Goal: Task Accomplishment & Management: Use online tool/utility

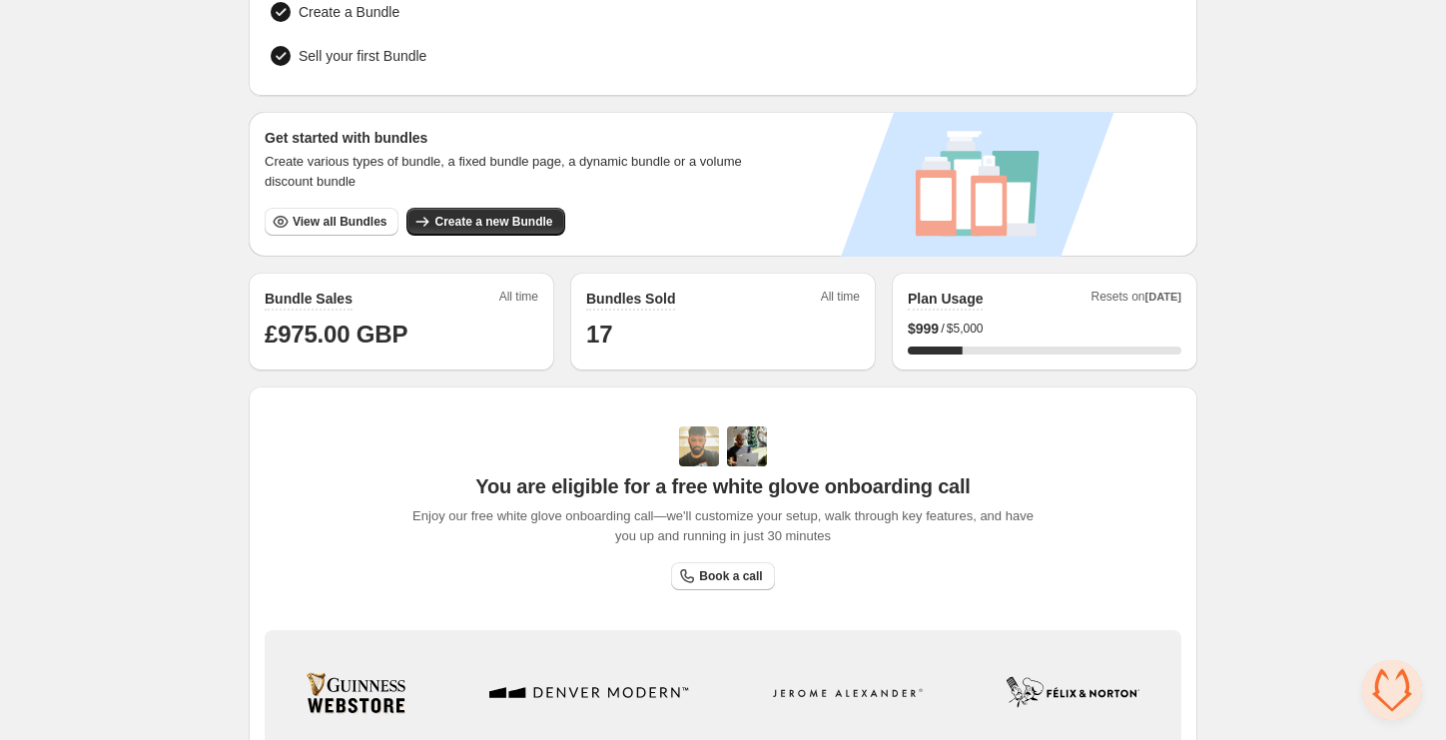
scroll to position [370, 0]
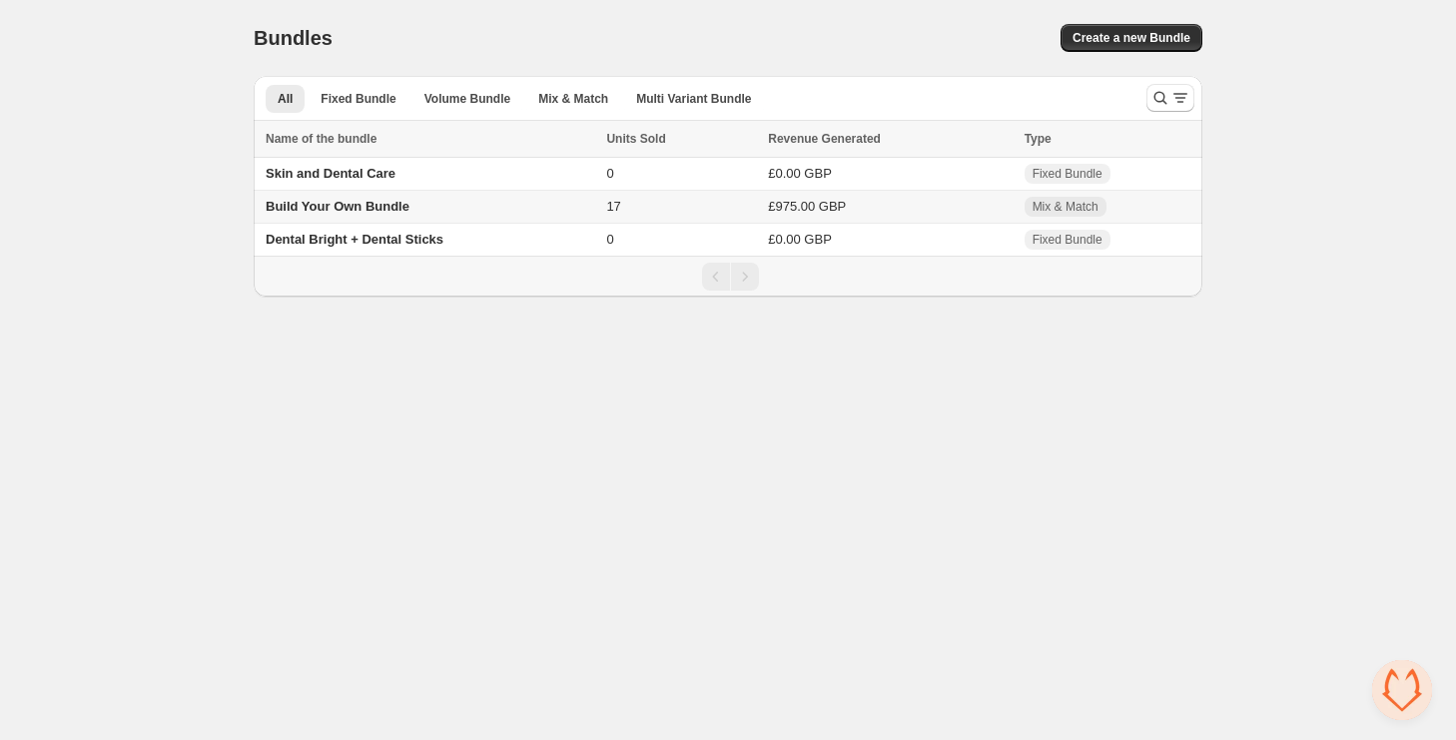
click at [383, 209] on span "Build Your Own Bundle" at bounding box center [338, 206] width 144 height 15
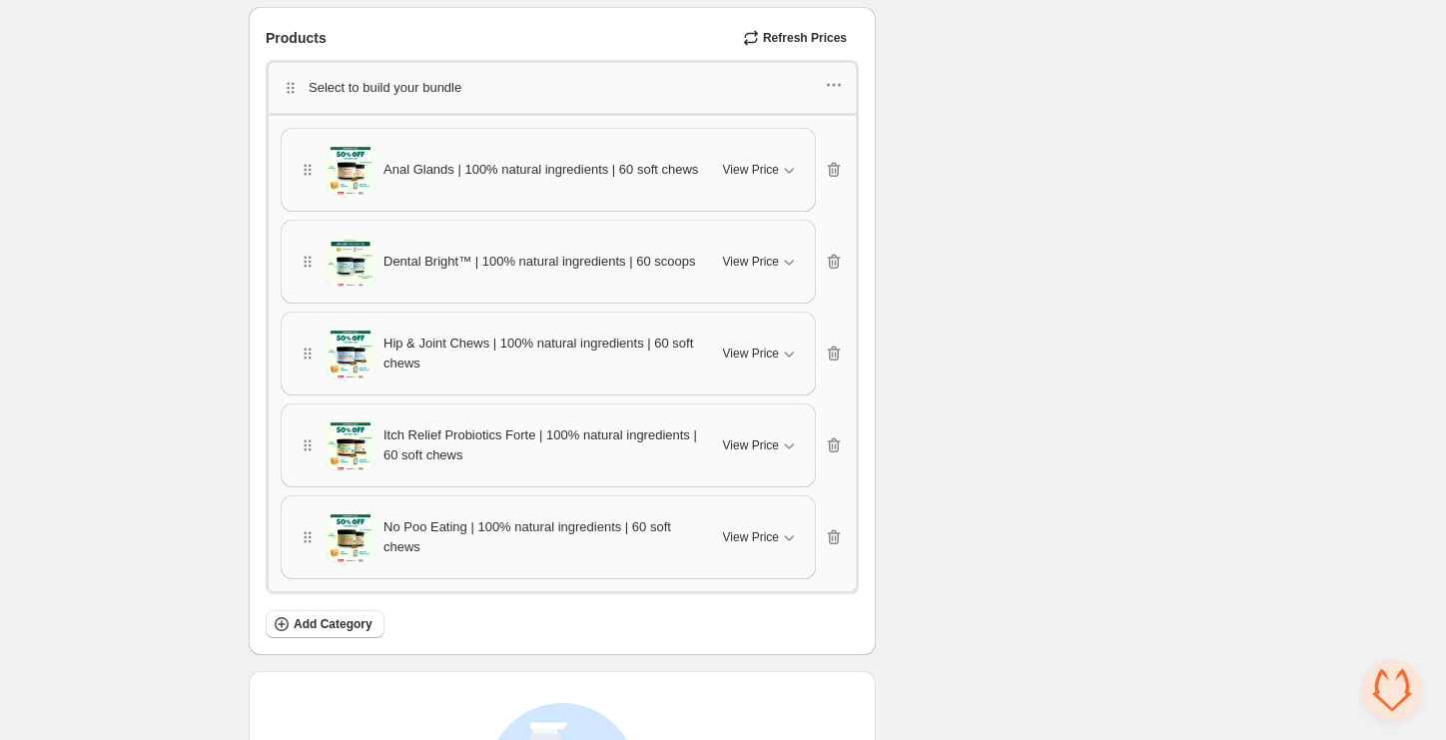
scroll to position [1416, 0]
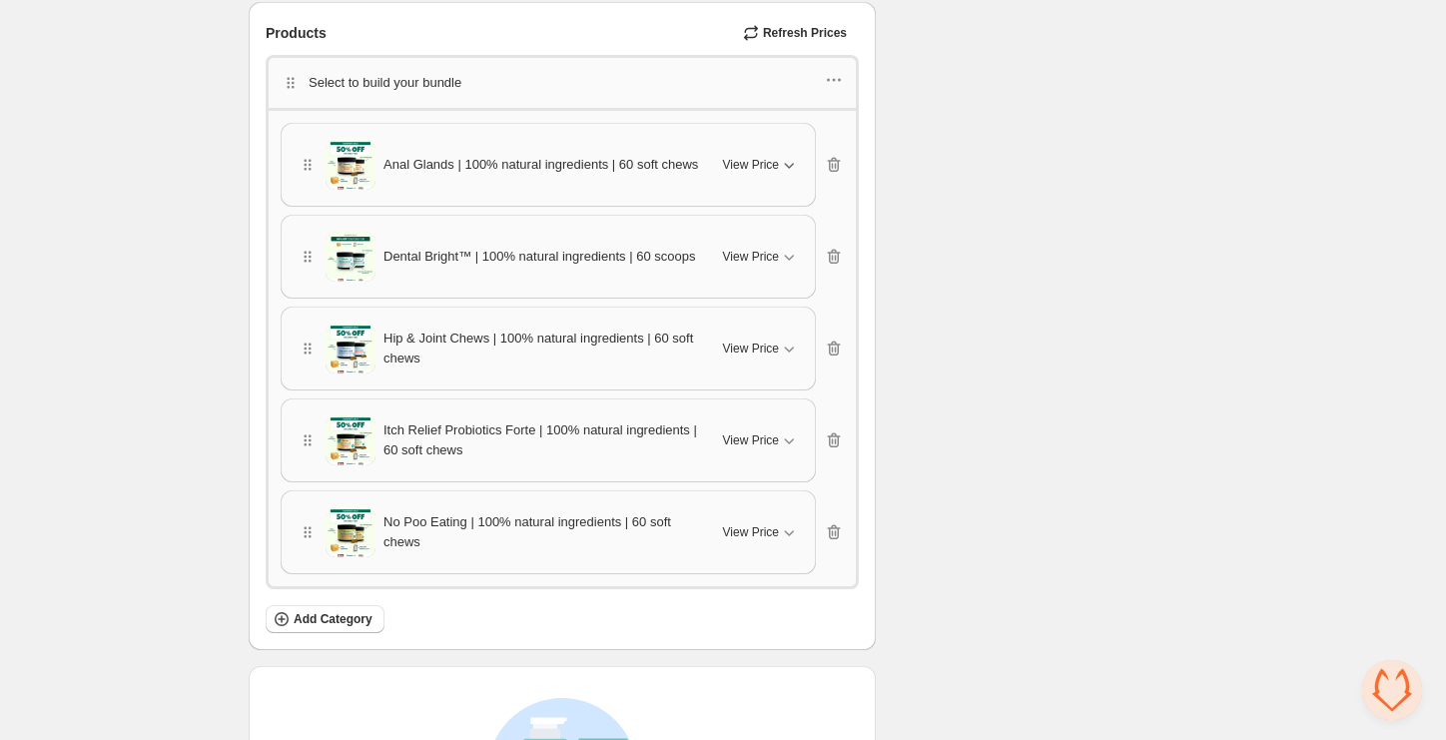
click at [767, 169] on span "View Price" at bounding box center [751, 165] width 56 height 16
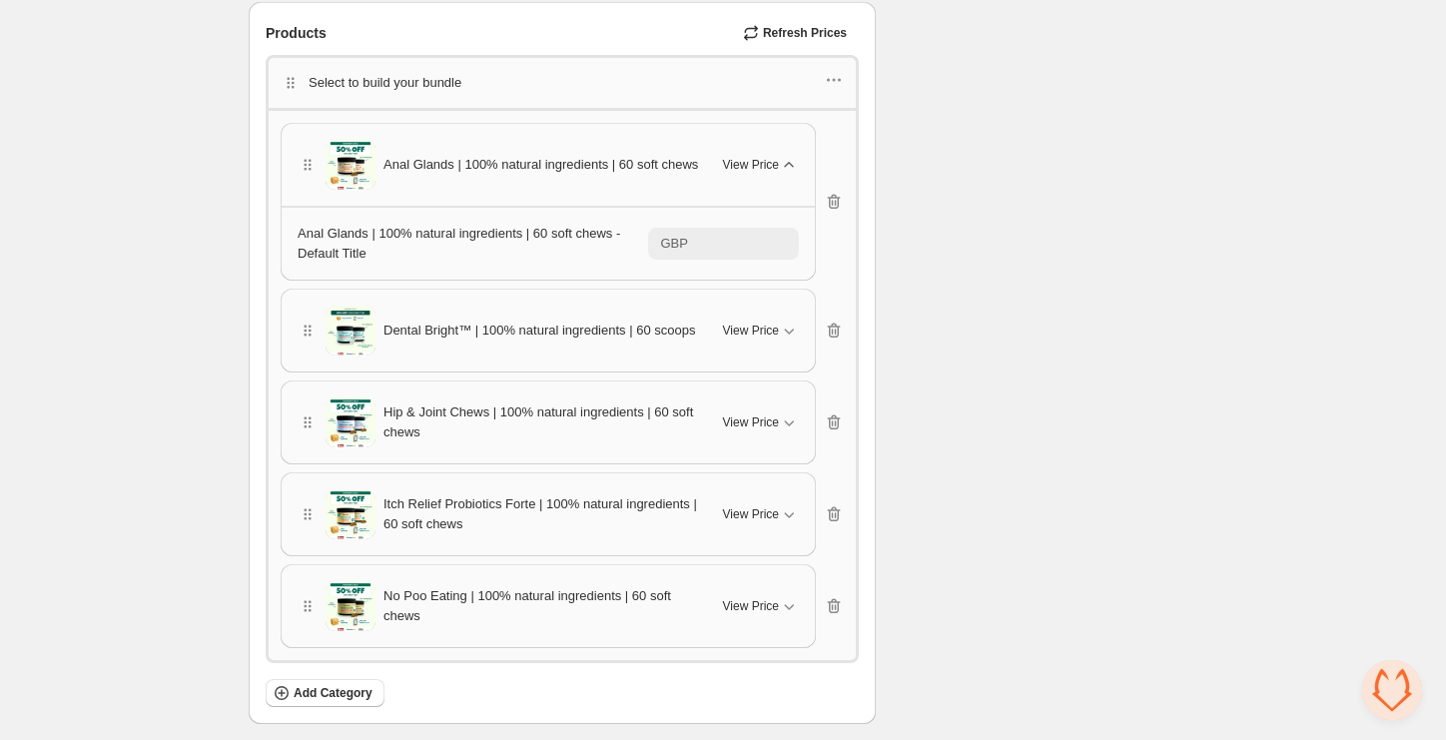
click at [767, 169] on span "View Price" at bounding box center [751, 165] width 56 height 16
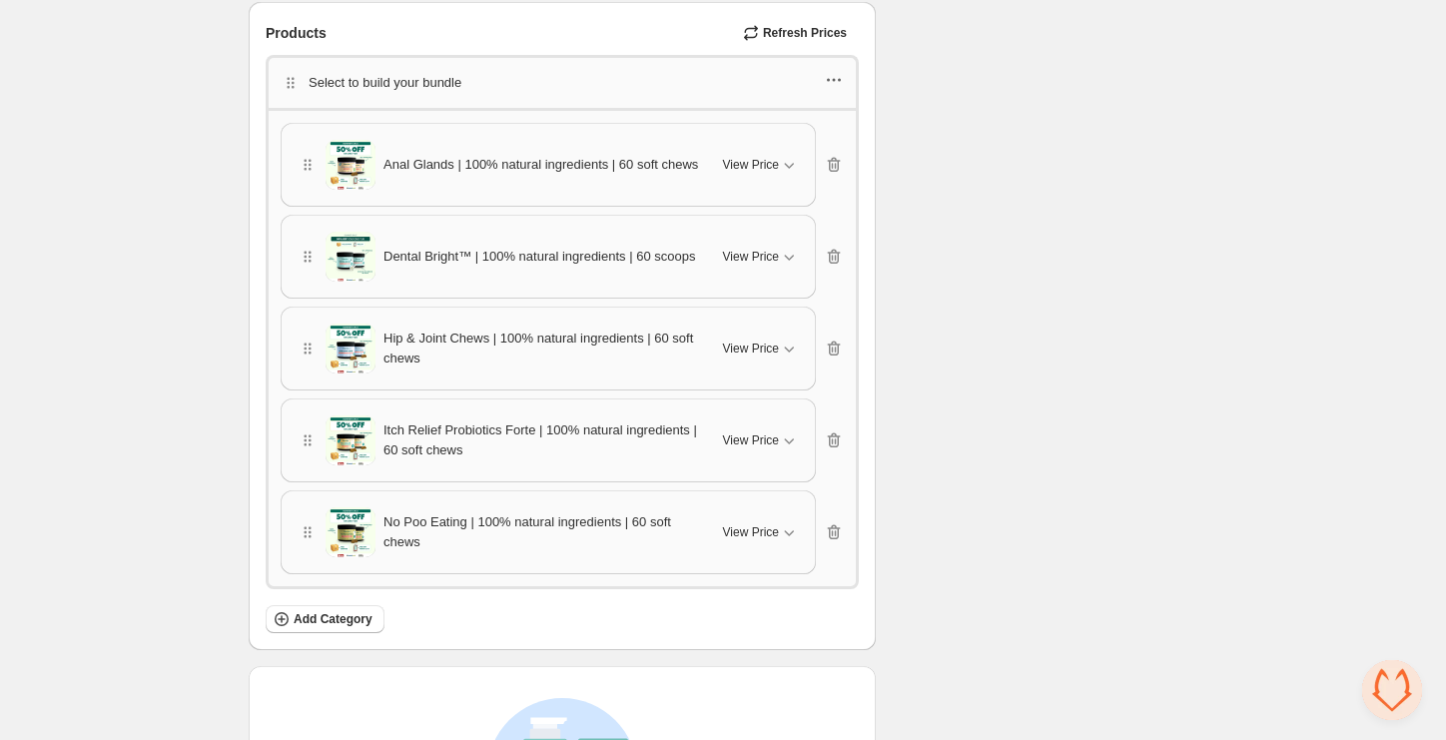
click at [834, 79] on icon "button" at bounding box center [834, 80] width 3 height 3
click at [842, 149] on span "Edit products" at bounding box center [844, 150] width 108 height 20
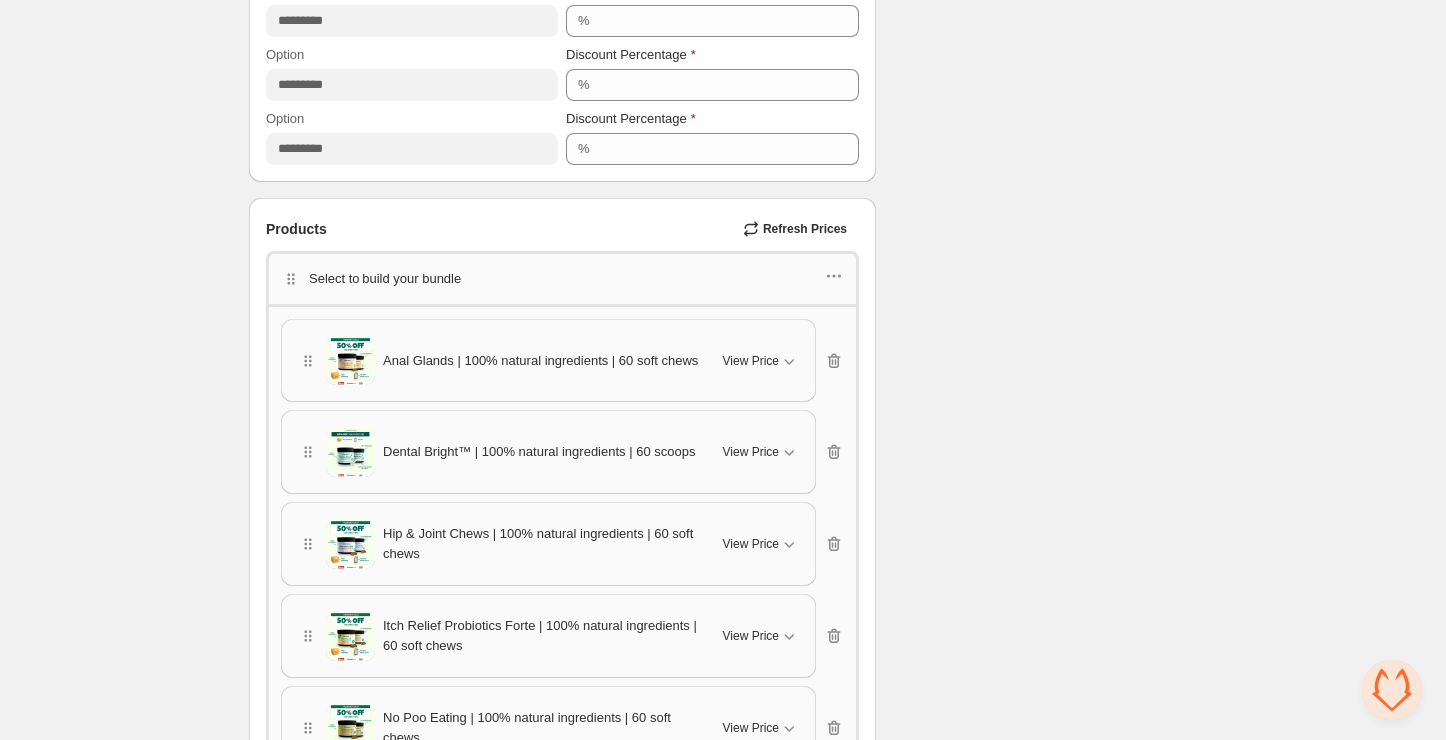
scroll to position [1222, 0]
